Goal: Information Seeking & Learning: Understand process/instructions

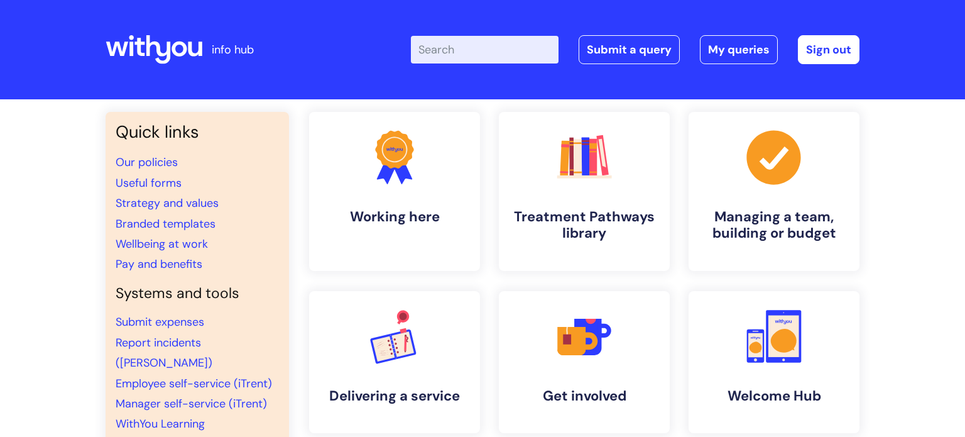
click at [481, 52] on input "Enter your search term here..." at bounding box center [485, 50] width 148 height 28
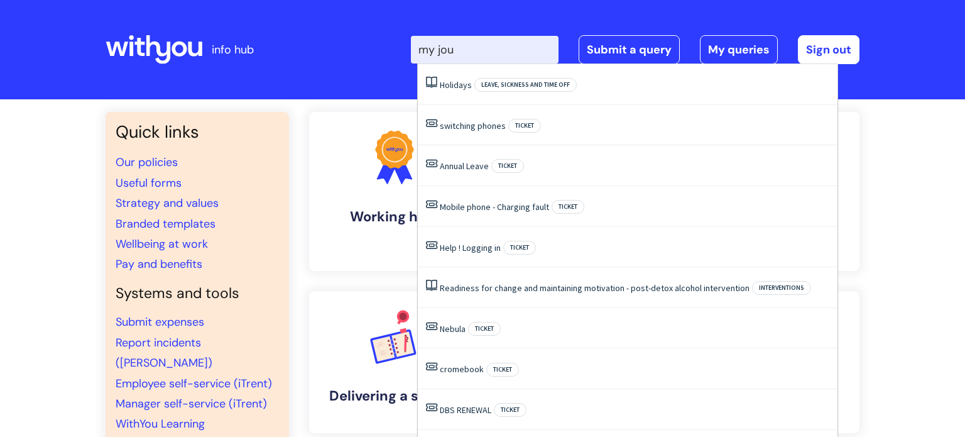
type input "my jour"
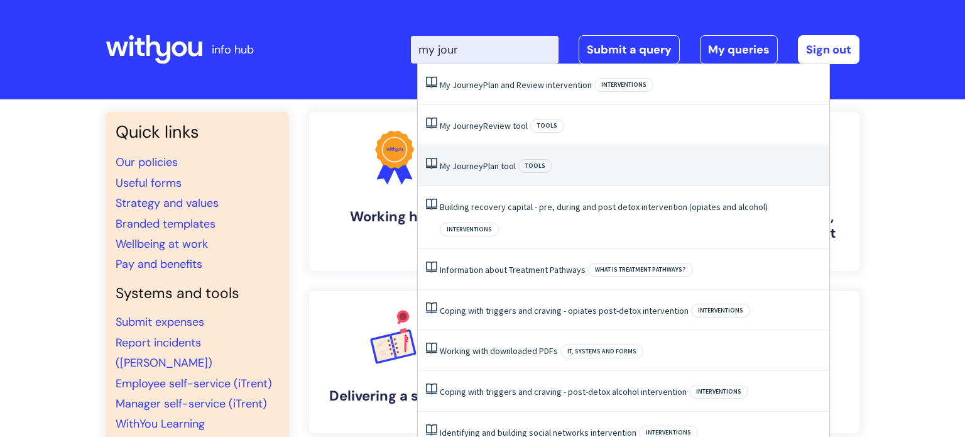
click at [498, 165] on link "My Journey Plan tool" at bounding box center [478, 165] width 76 height 11
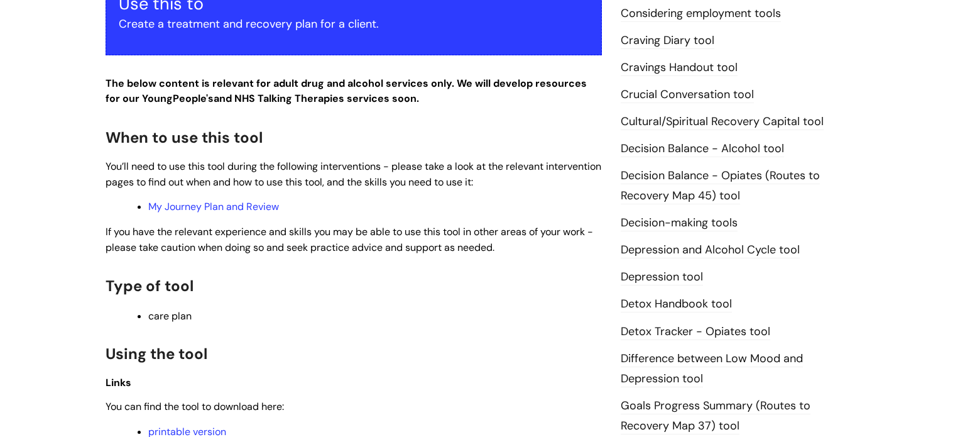
scroll to position [683, 0]
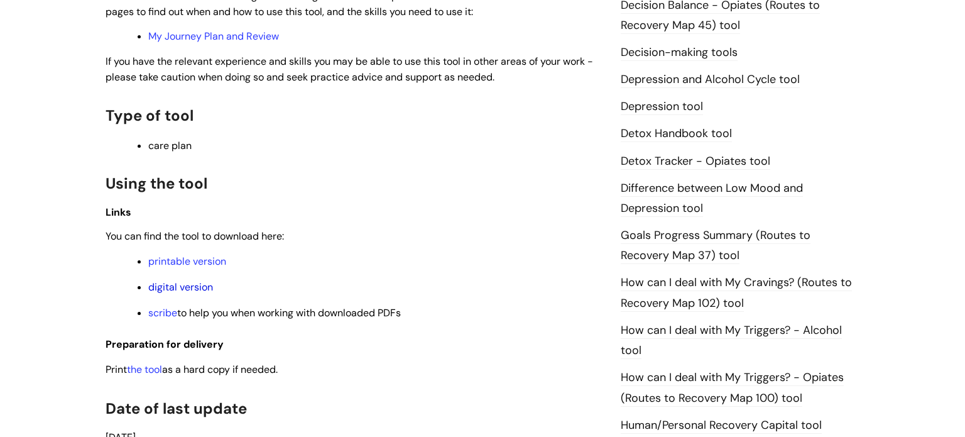
click at [193, 292] on link "digital version" at bounding box center [180, 286] width 65 height 13
